Goal: Check status: Check status

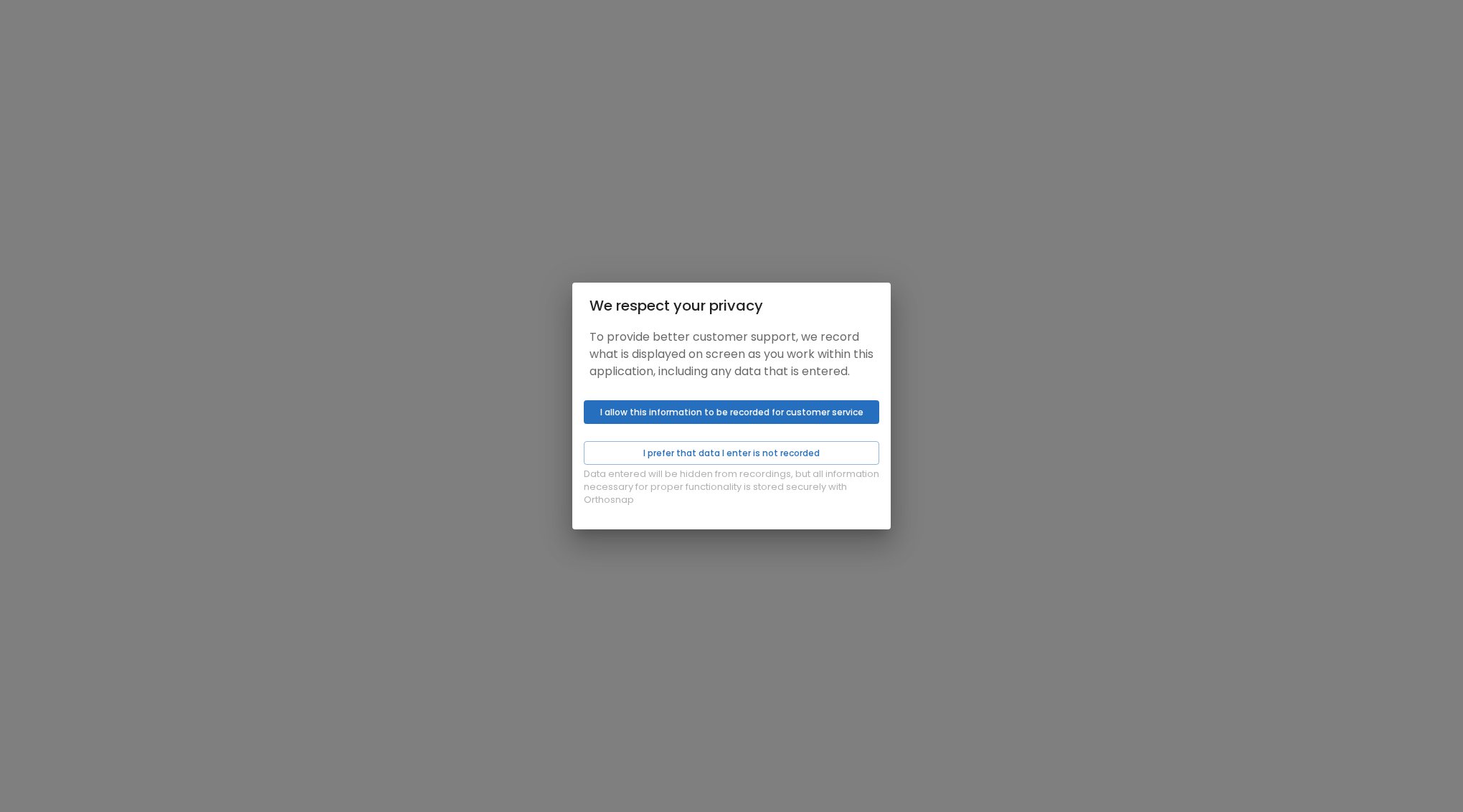
click at [700, 424] on button "I allow this information to be recorded for customer service" at bounding box center [732, 412] width 295 height 24
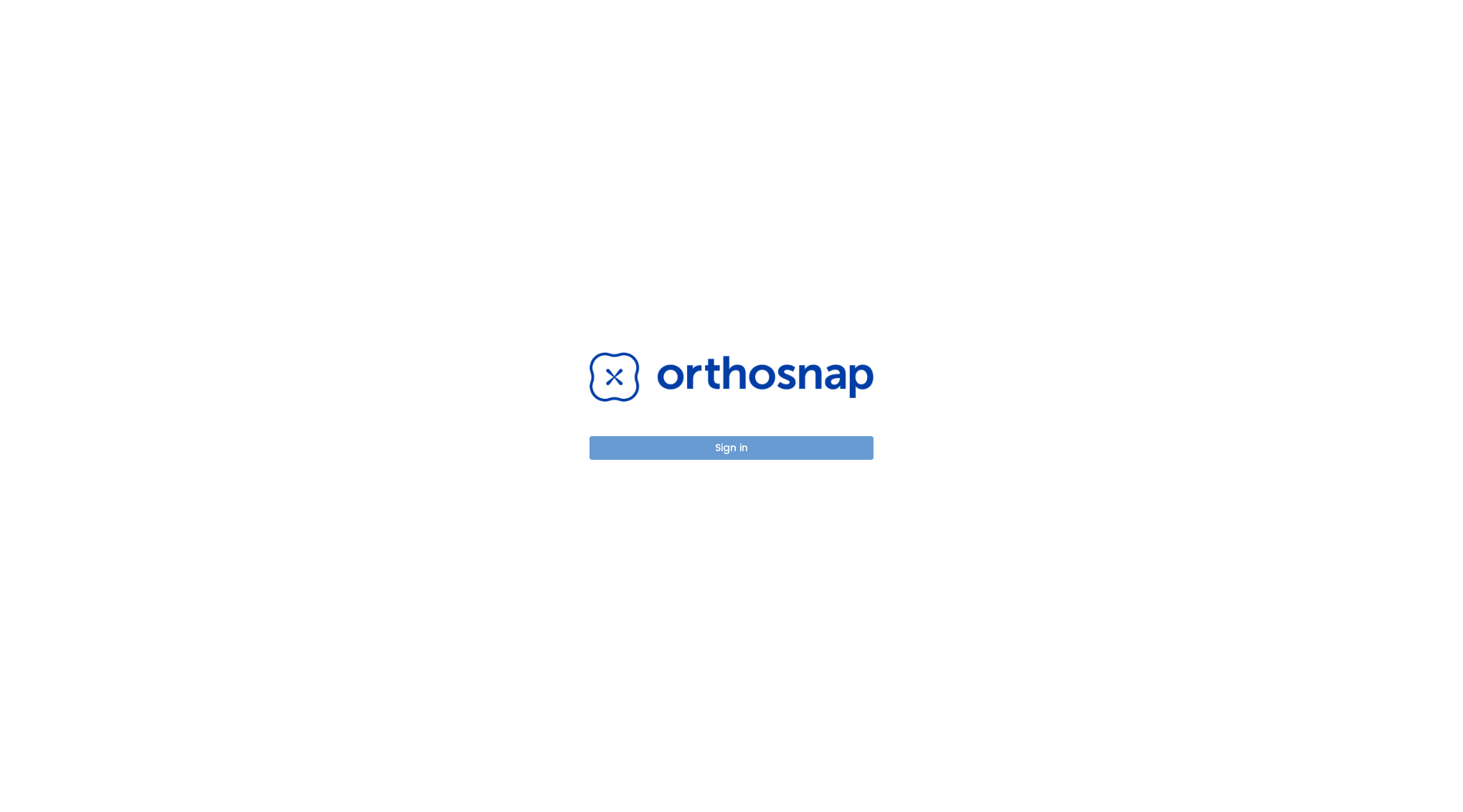
click at [691, 448] on button "Sign in" at bounding box center [731, 448] width 284 height 24
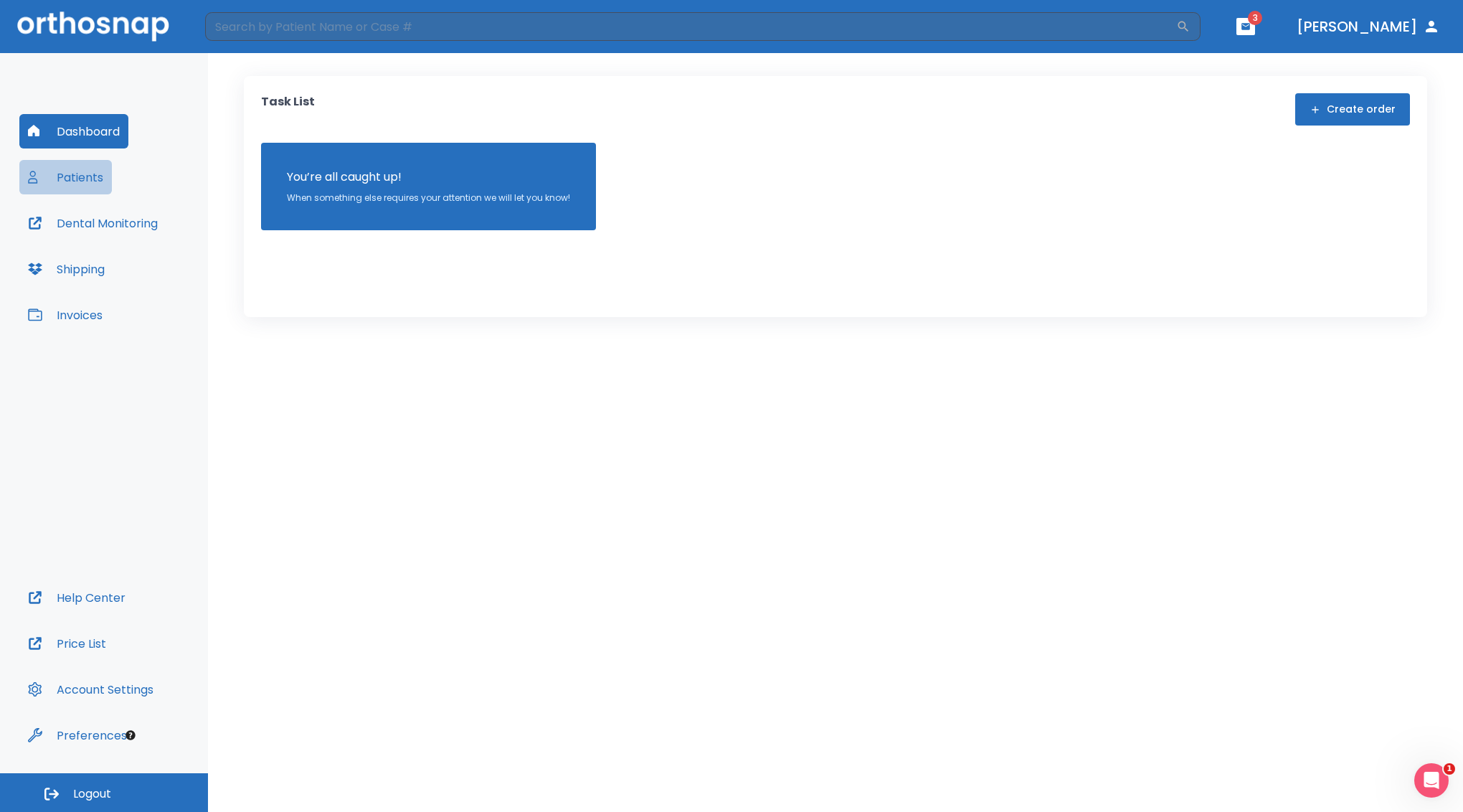
click at [76, 173] on button "Patients" at bounding box center [65, 177] width 92 height 34
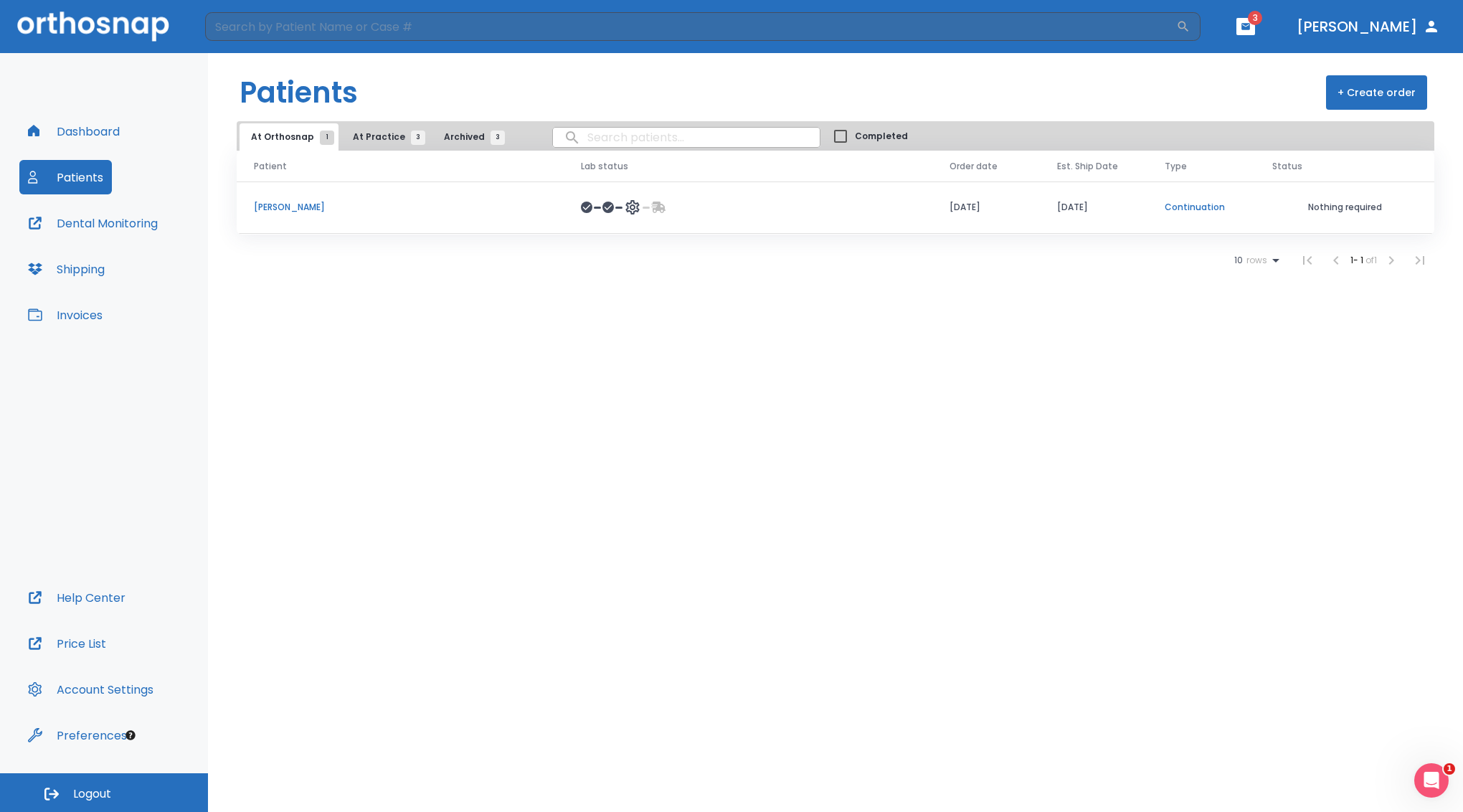
click at [280, 210] on p "[PERSON_NAME]" at bounding box center [400, 207] width 292 height 13
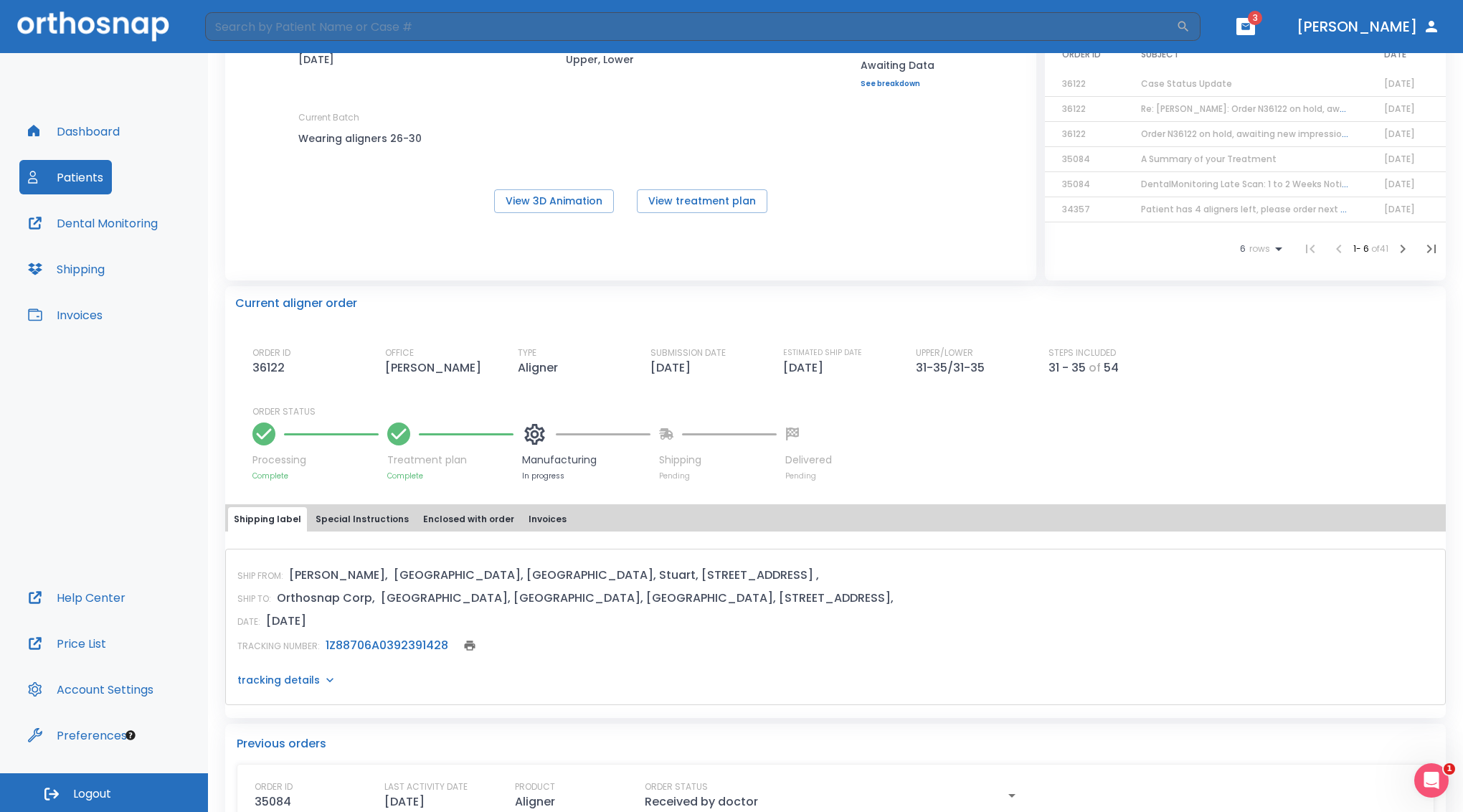
scroll to position [143, 0]
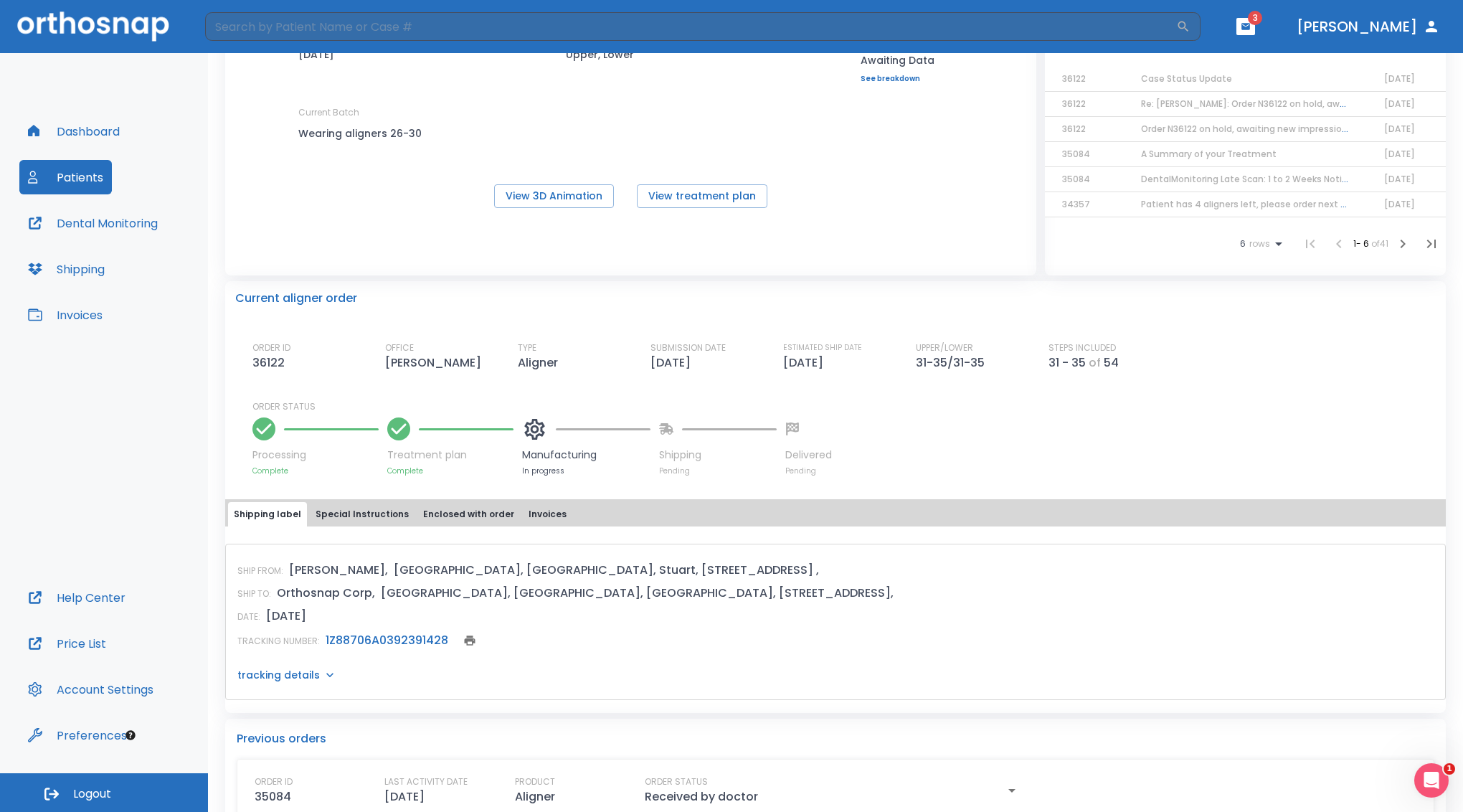
click at [540, 437] on icon at bounding box center [534, 429] width 20 height 21
click at [410, 476] on p "Complete" at bounding box center [450, 471] width 126 height 10
click at [398, 437] on icon at bounding box center [398, 428] width 17 height 17
click at [415, 476] on p "Complete" at bounding box center [450, 471] width 126 height 10
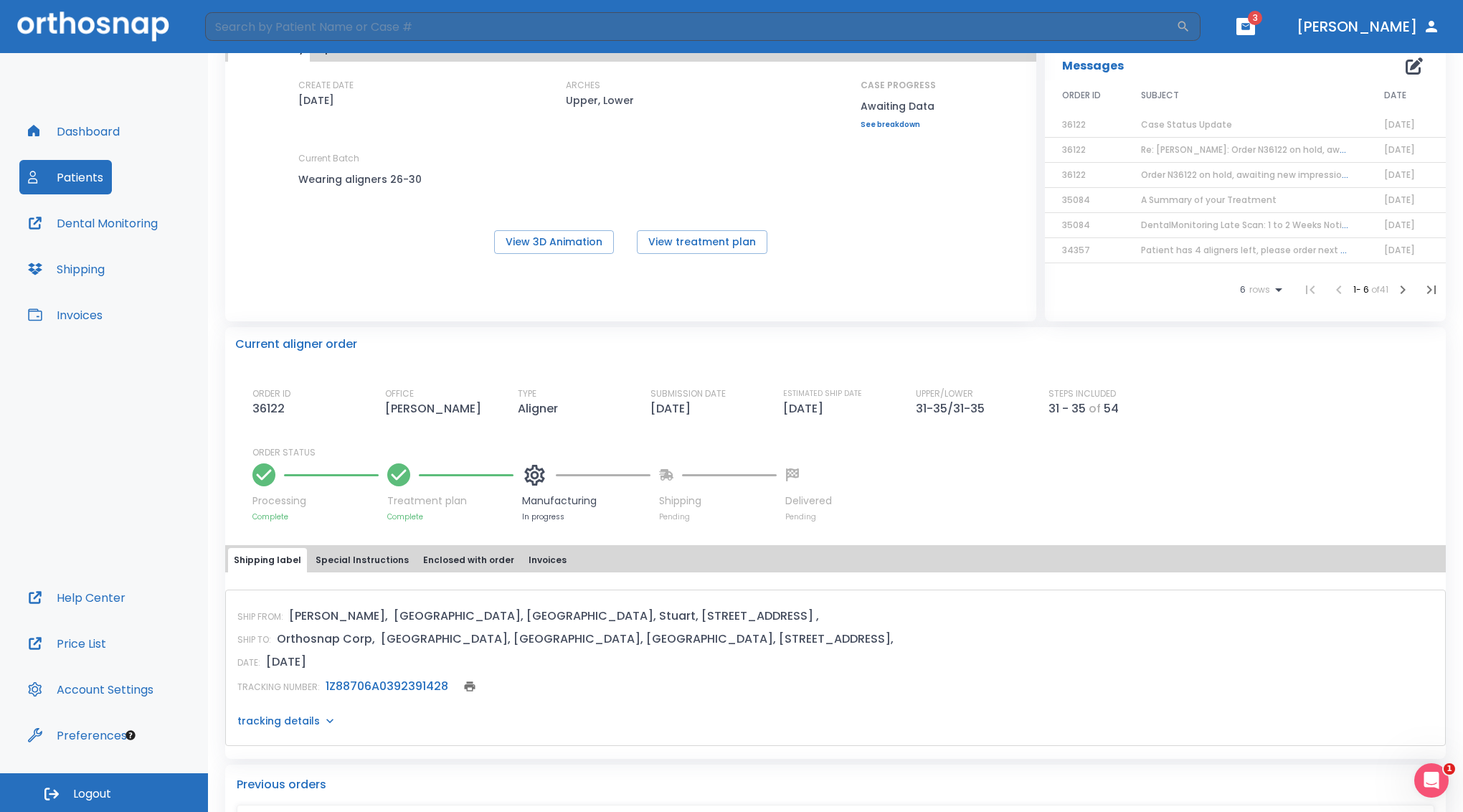
scroll to position [0, 0]
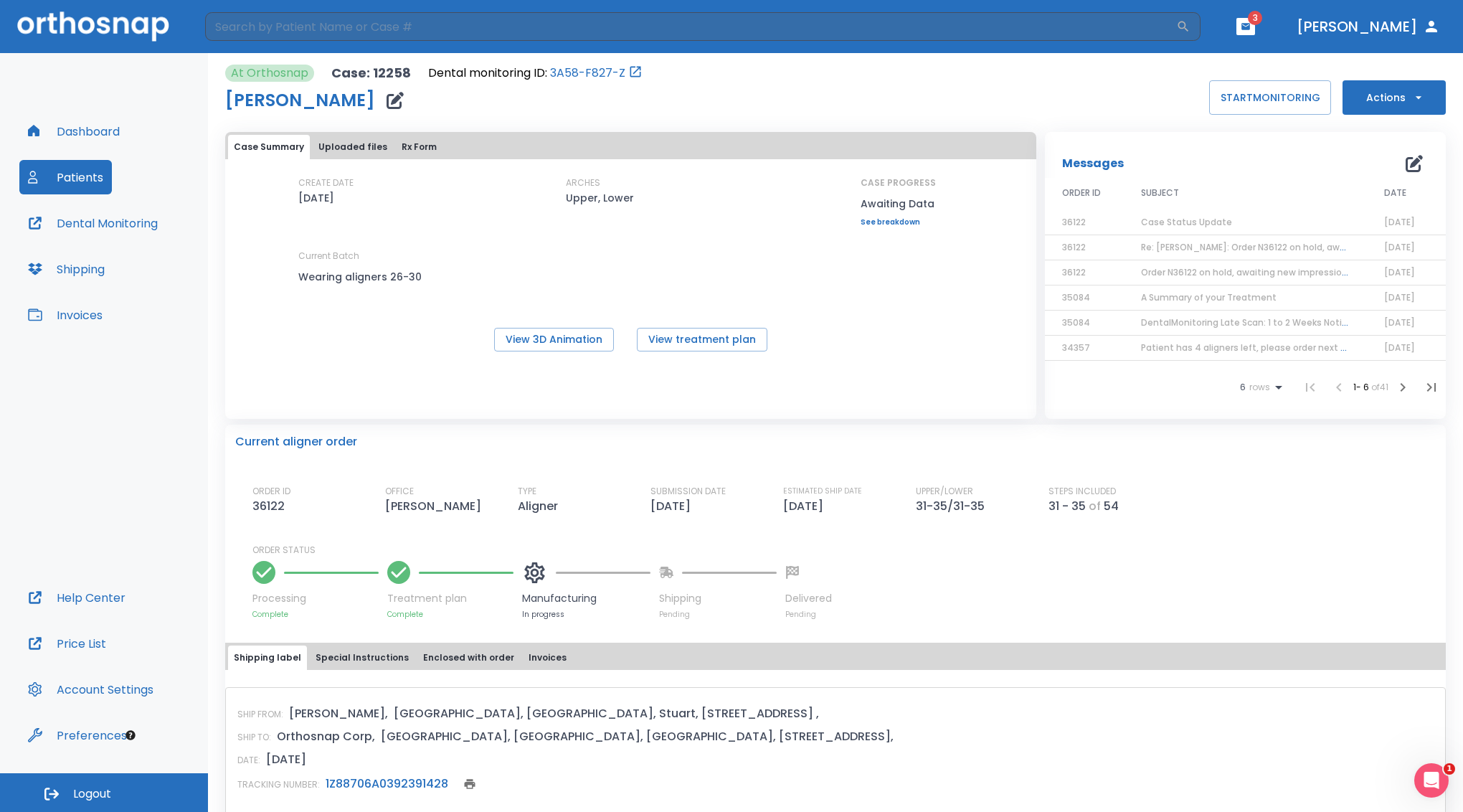
click at [1293, 538] on div "ORDER ID 36122 OFFICE [PERSON_NAME] TYPE Aligner SUBMISSION DATE [DATE] ESTIMAT…" at bounding box center [844, 553] width 1183 height 135
click at [1262, 21] on span "3" at bounding box center [1255, 17] width 14 height 14
click at [886, 226] on link "See breakdown" at bounding box center [898, 222] width 75 height 8
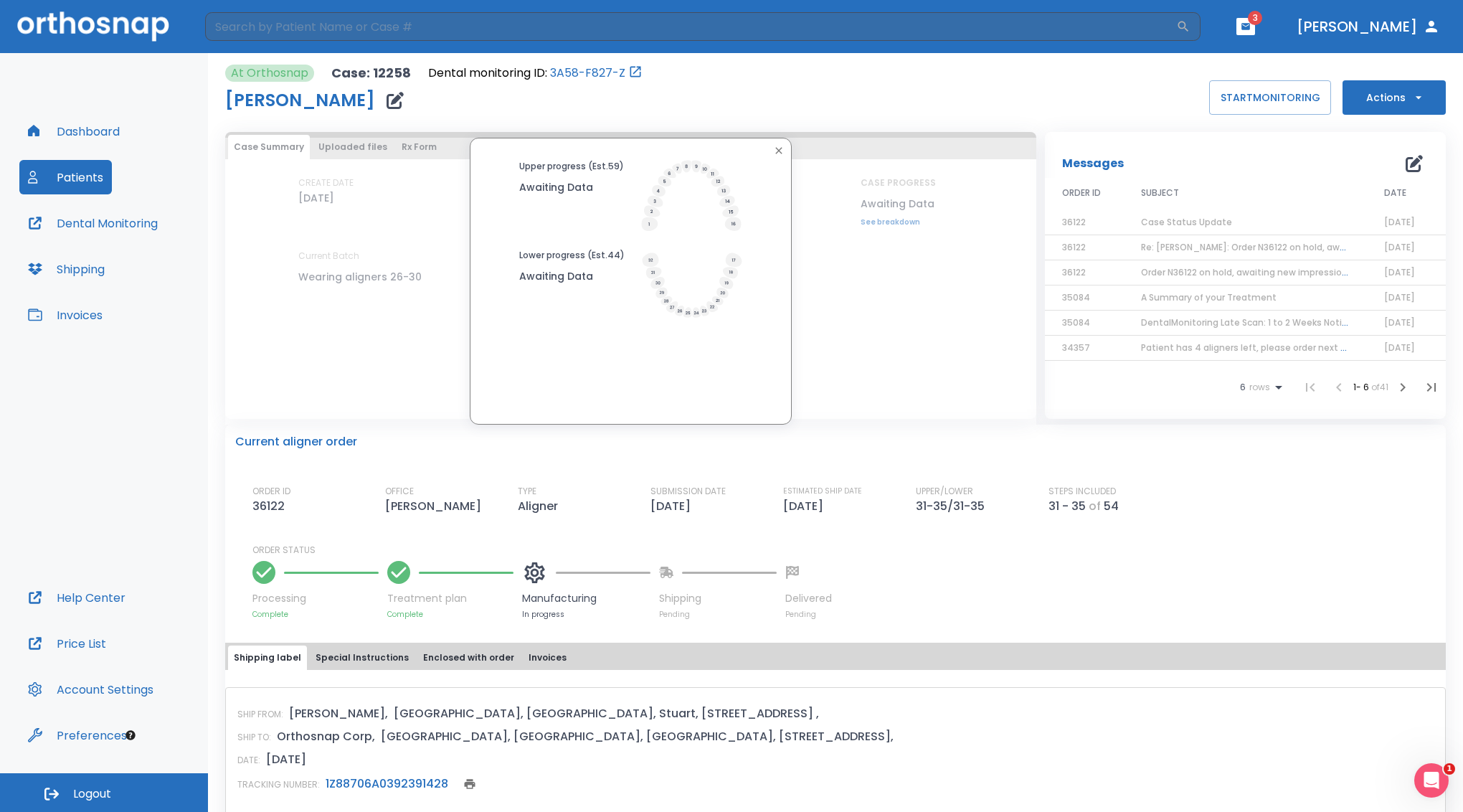
click at [773, 157] on icon "button" at bounding box center [778, 150] width 11 height 11
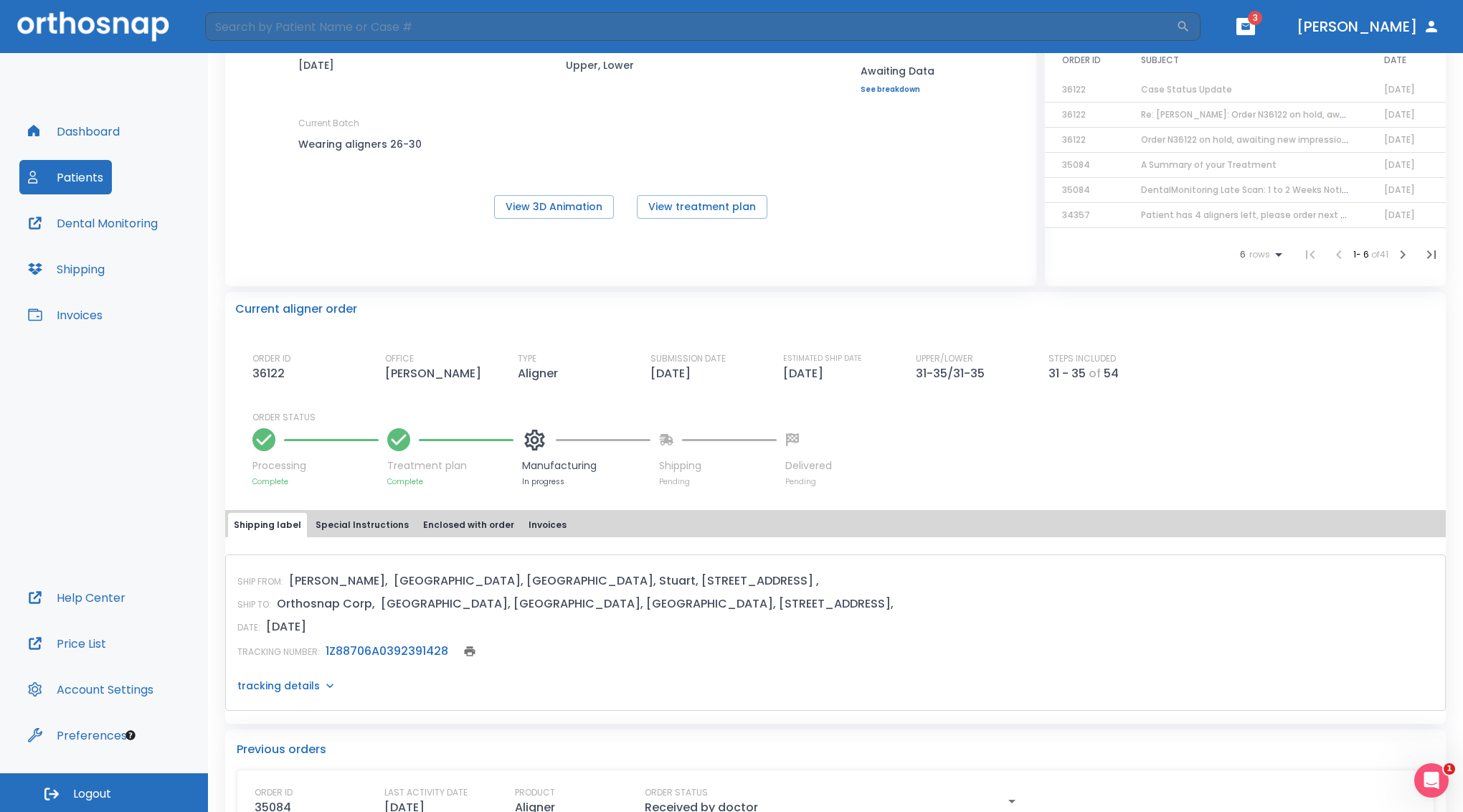
scroll to position [215, 0]
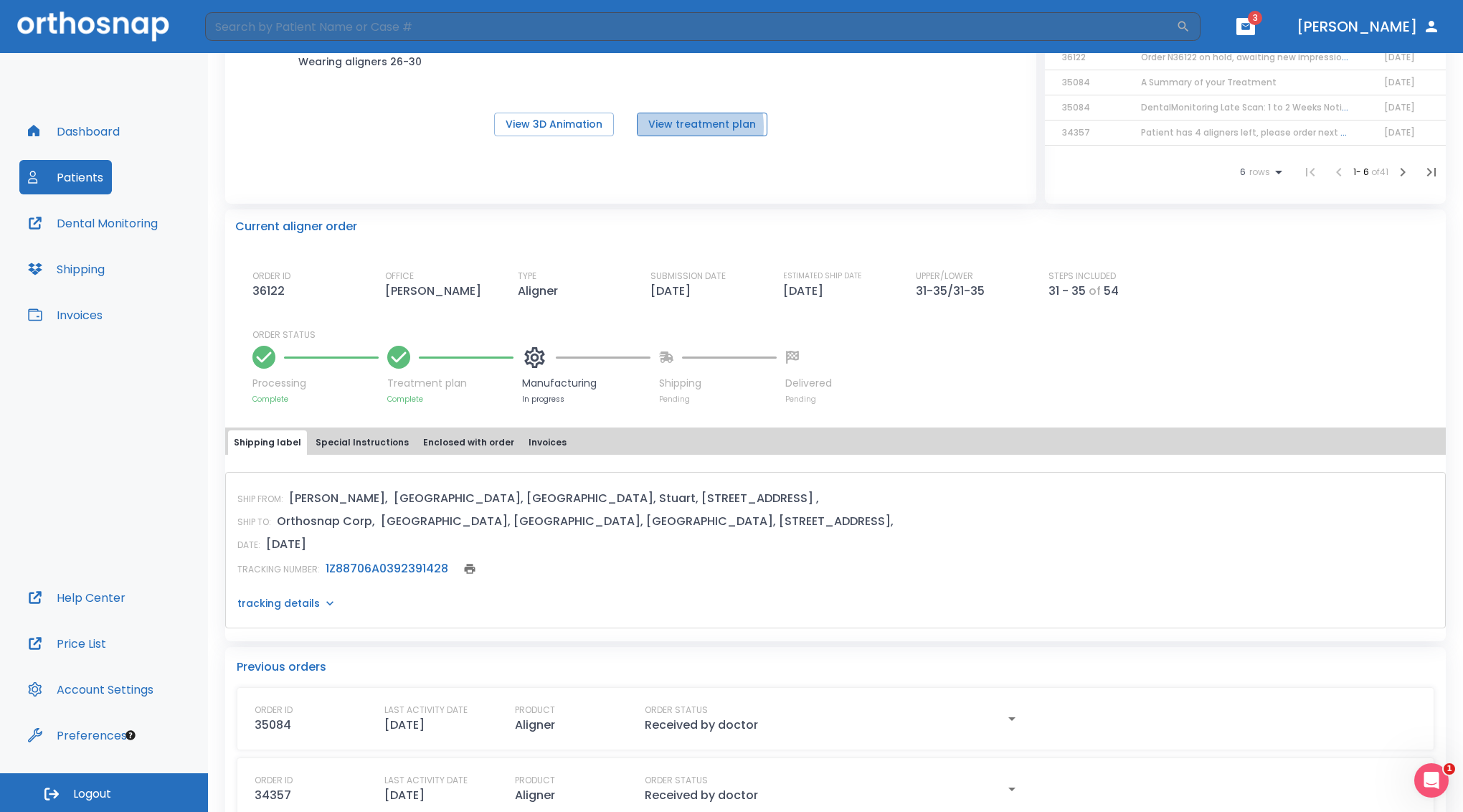
click at [672, 136] on button "View treatment plan" at bounding box center [702, 124] width 130 height 24
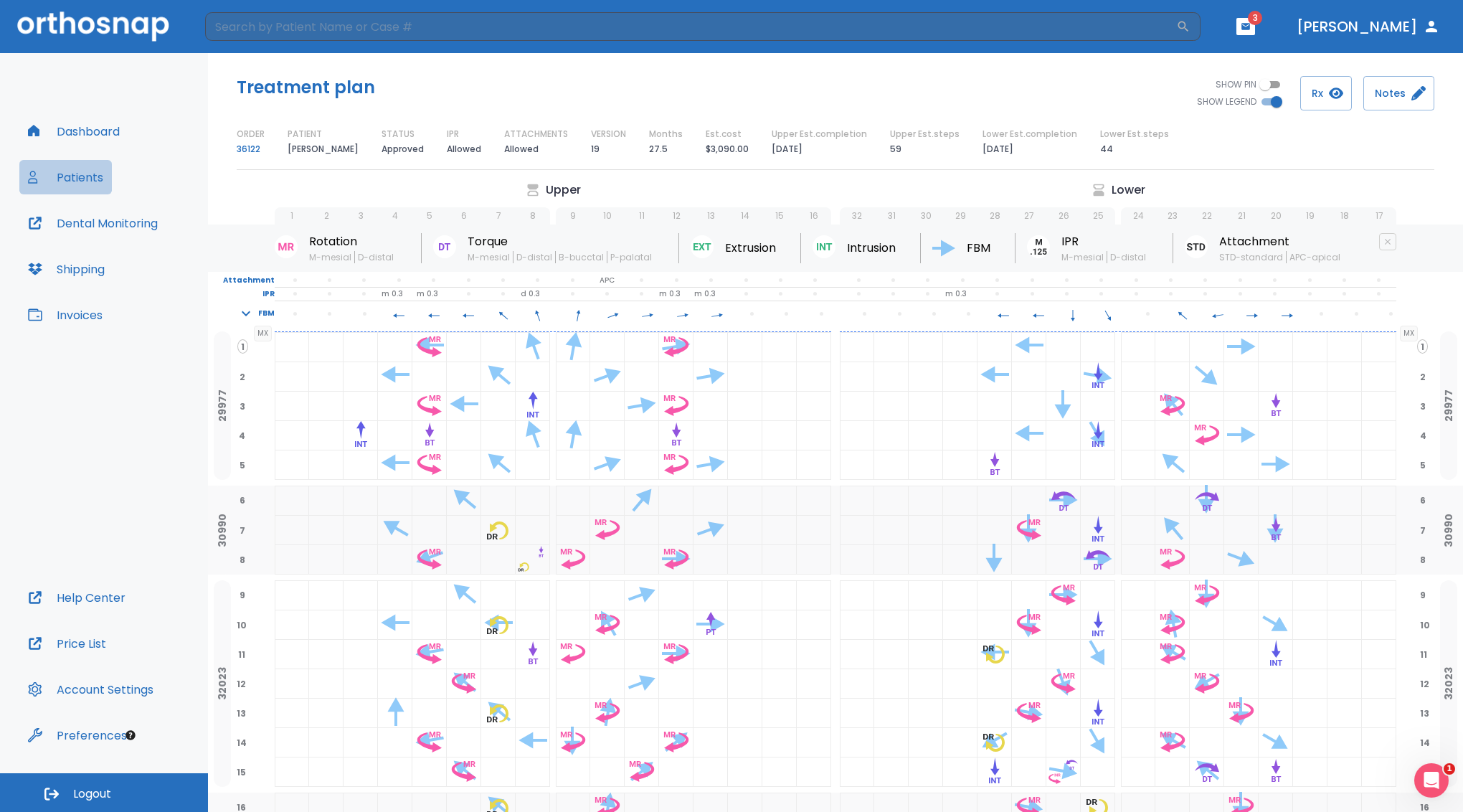
click at [89, 166] on button "Patients" at bounding box center [65, 177] width 92 height 34
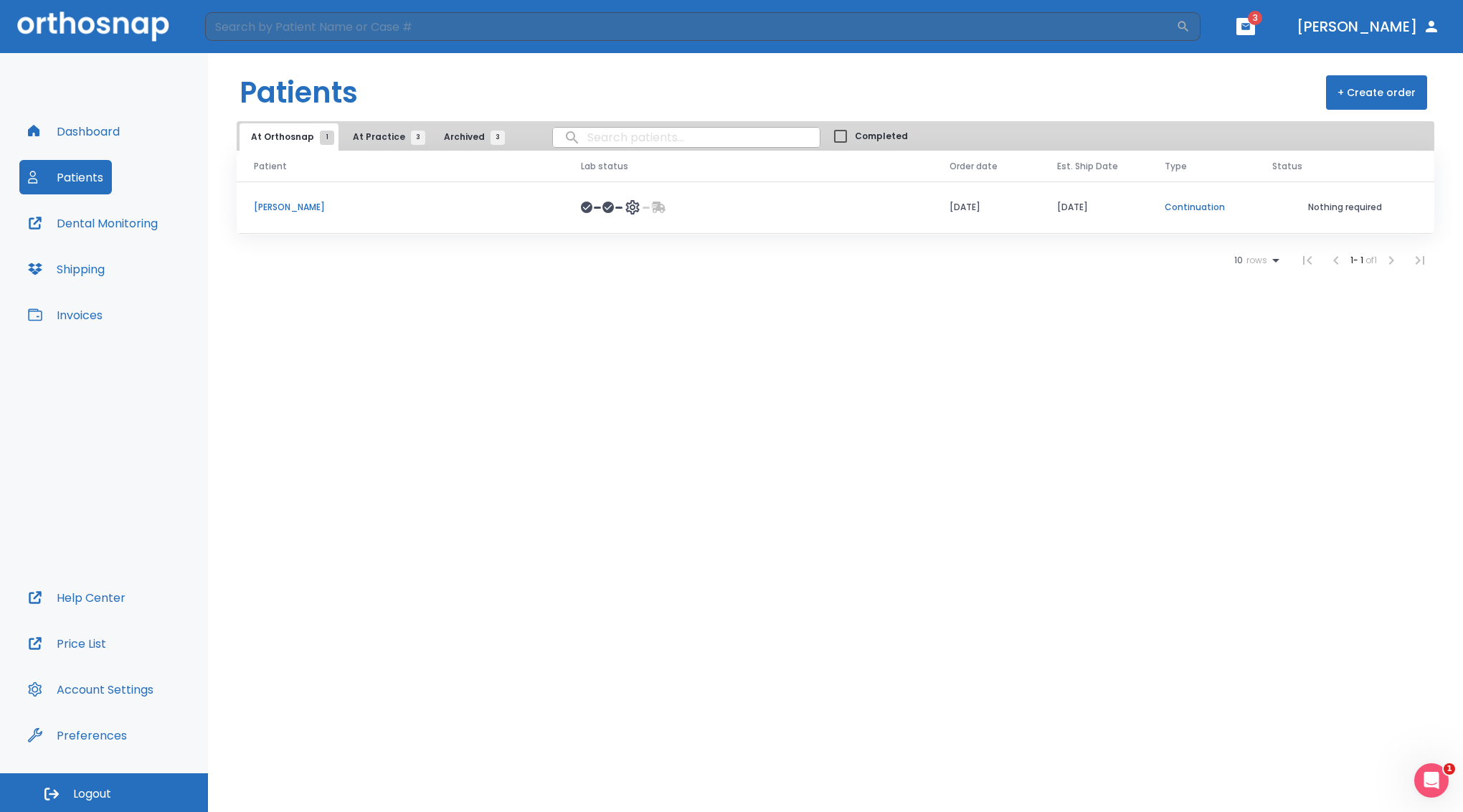
click at [269, 213] on p "[PERSON_NAME]" at bounding box center [400, 207] width 292 height 13
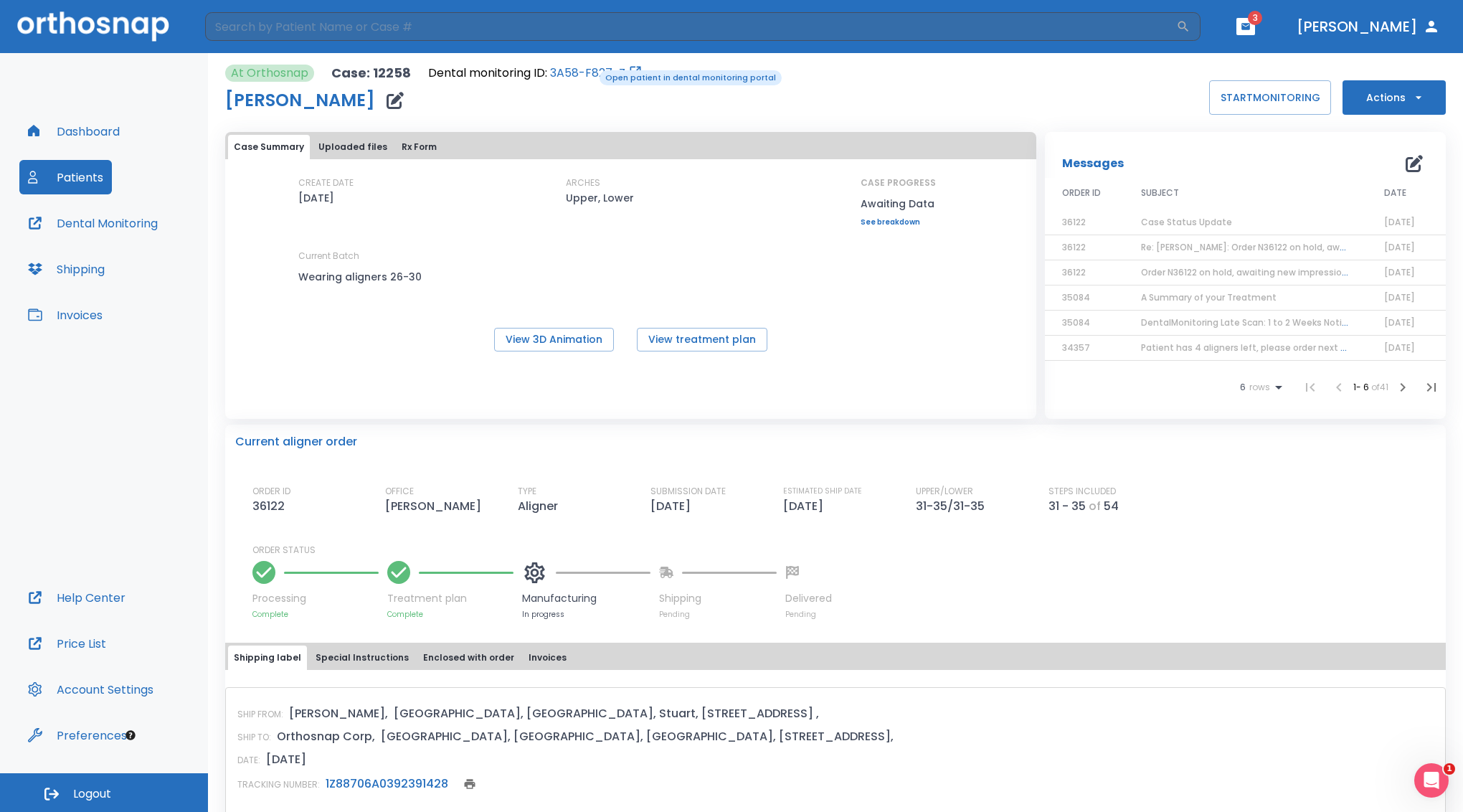
click at [589, 69] on link "3A58-F827-Z" at bounding box center [588, 73] width 75 height 17
